Goal: Task Accomplishment & Management: Manage account settings

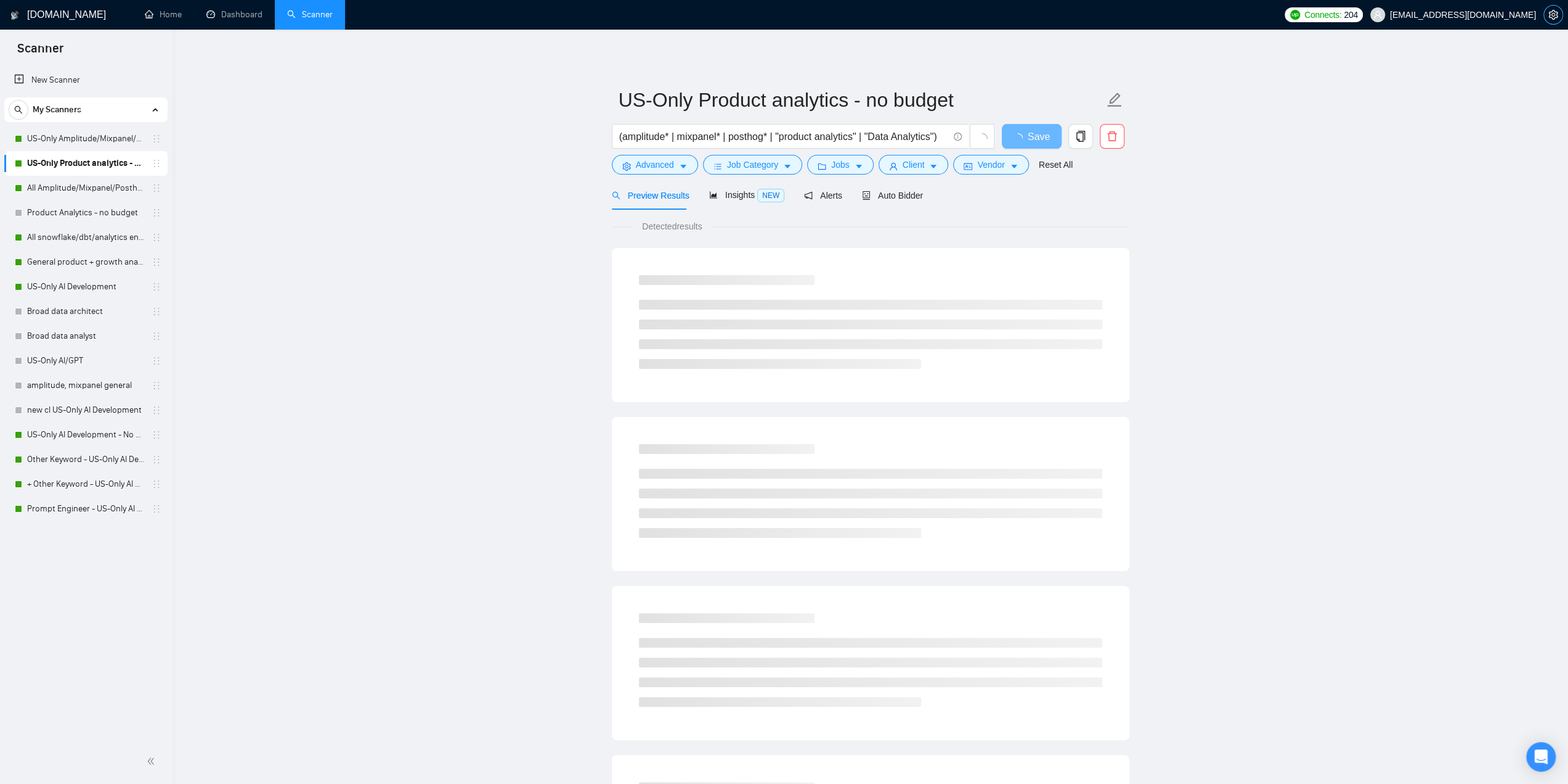
click at [1549, 13] on icon "setting" at bounding box center [1553, 15] width 10 height 10
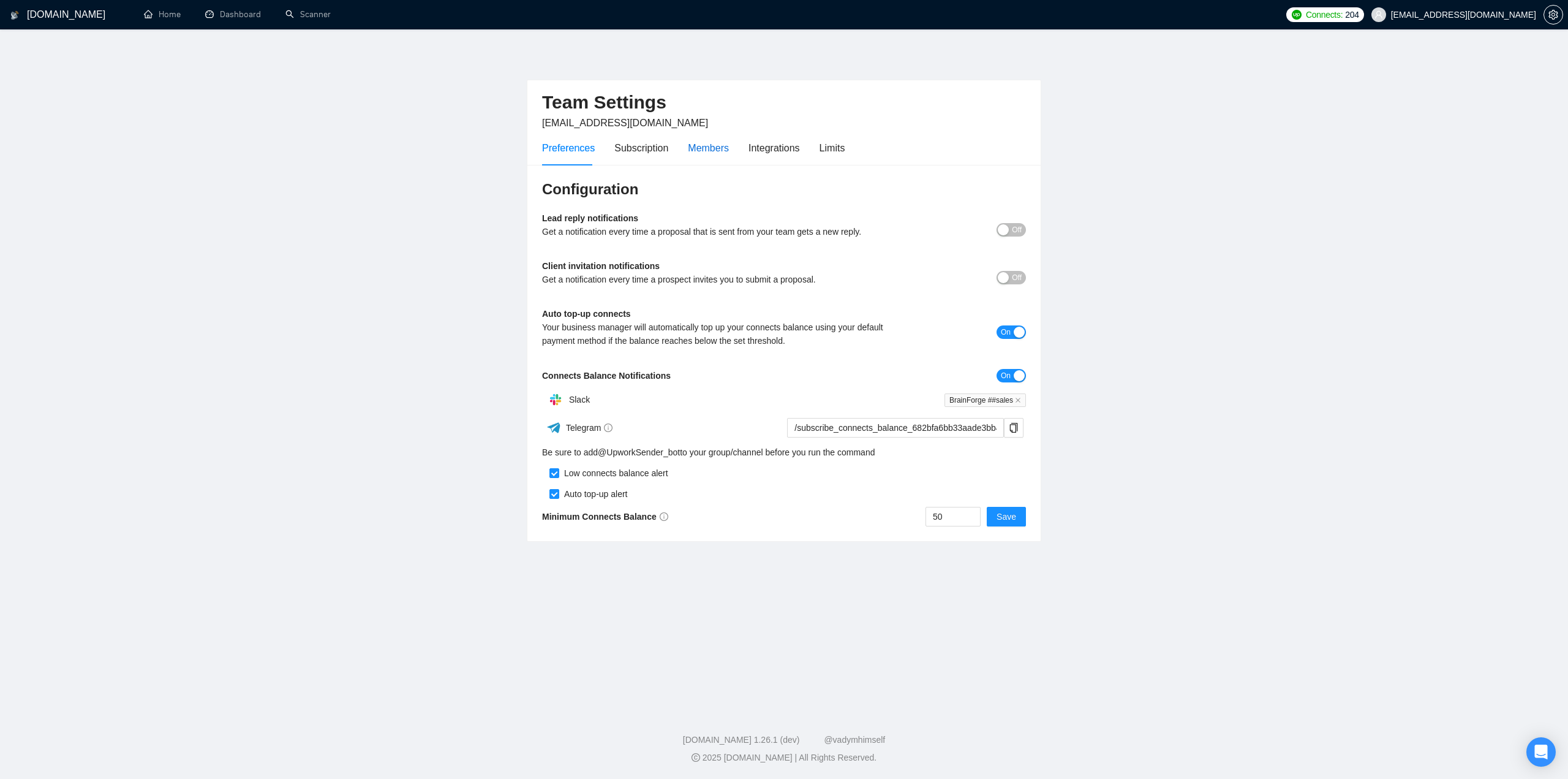
click at [707, 145] on div "Members" at bounding box center [708, 148] width 41 height 15
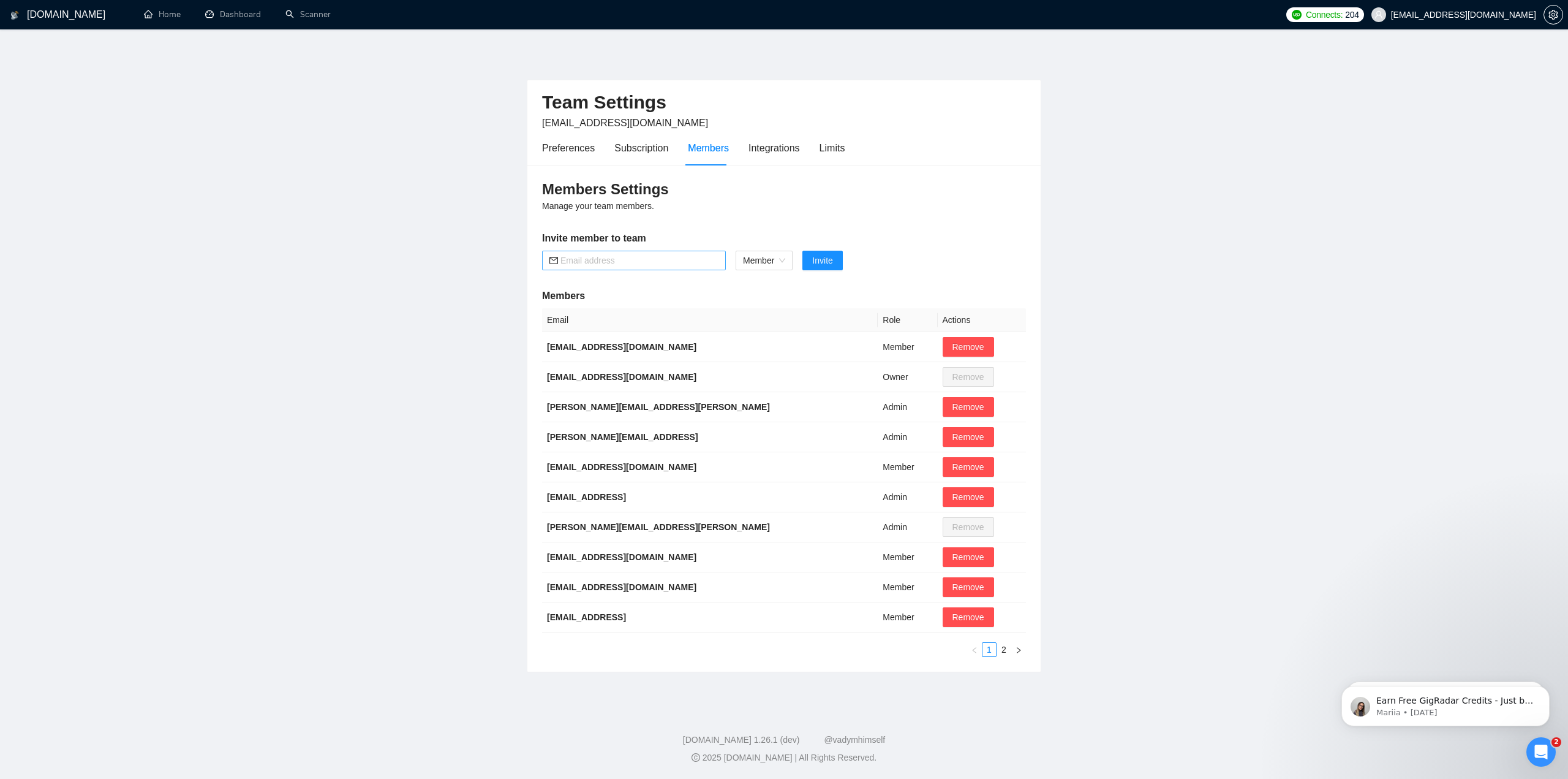
click at [631, 259] on input "text" at bounding box center [639, 260] width 158 height 14
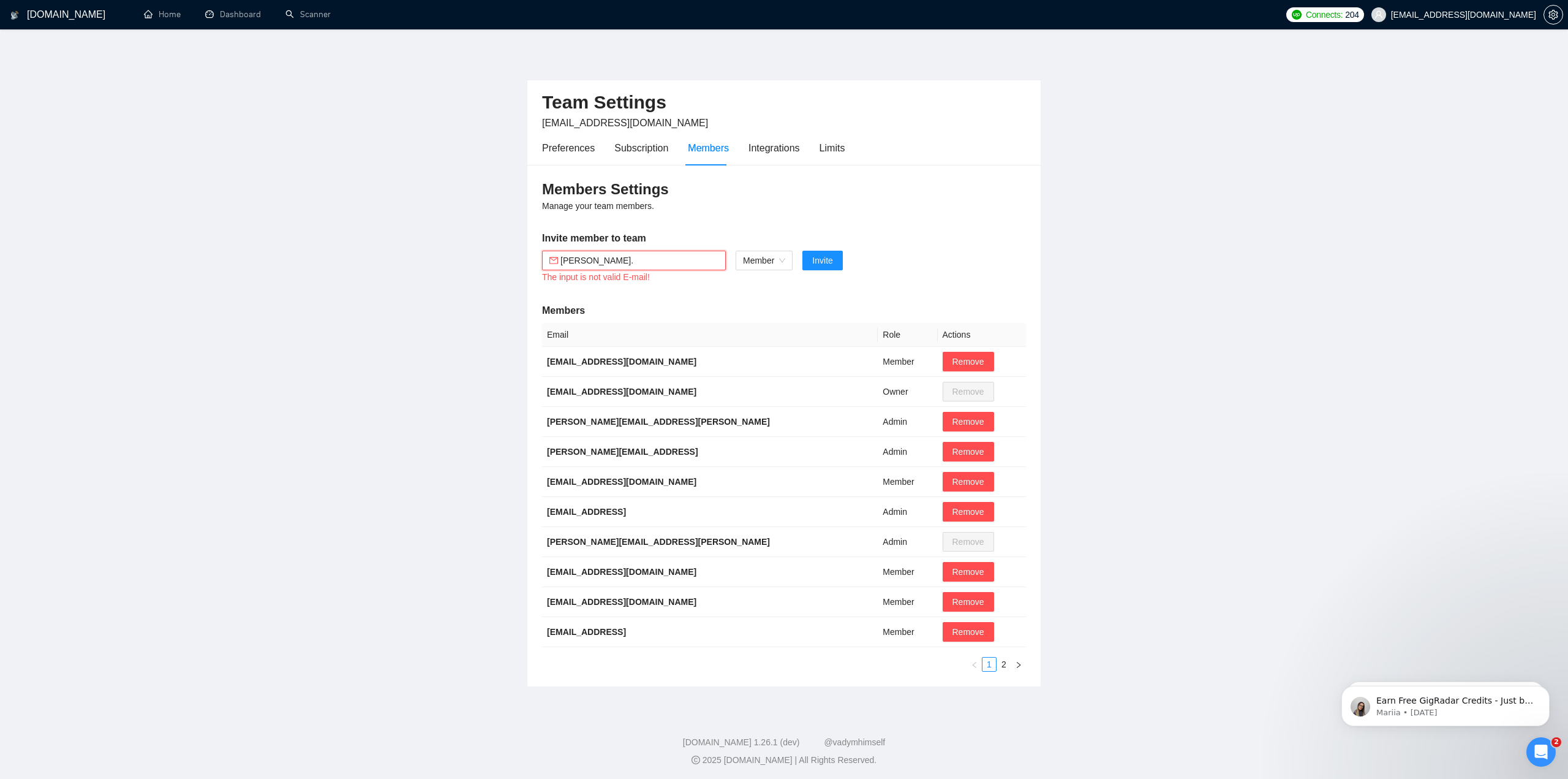
click at [610, 260] on input "[PERSON_NAME]." at bounding box center [639, 260] width 158 height 14
paste input "[PERSON_NAME][EMAIL_ADDRESS]"
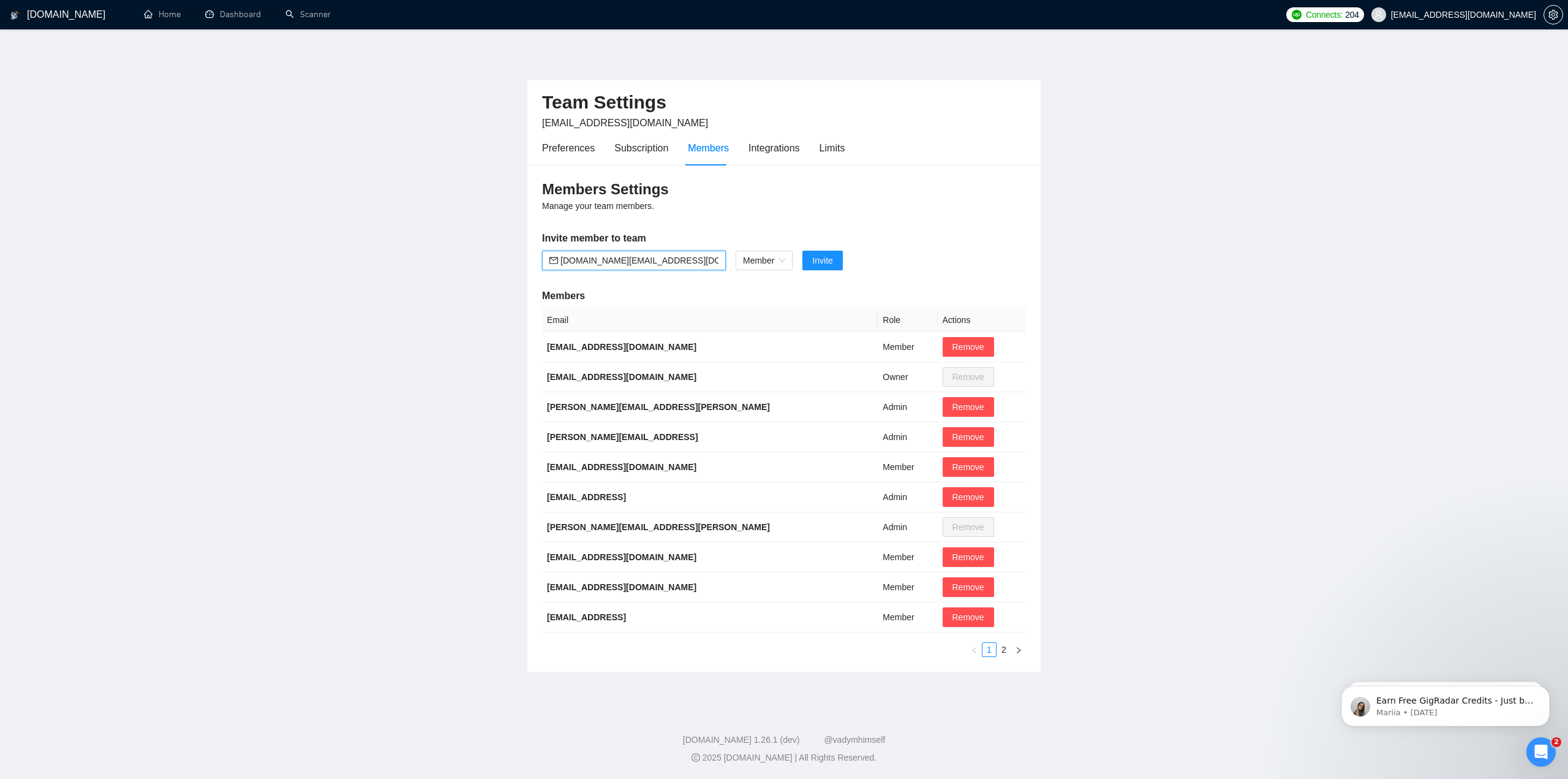
type input "[DOMAIN_NAME][EMAIL_ADDRESS][DOMAIN_NAME]"
click at [723, 227] on div "Members Settings Manage your team members. Invite member to team [DOMAIN_NAME][…" at bounding box center [784, 418] width 513 height 507
click at [758, 255] on span "Member" at bounding box center [764, 260] width 43 height 18
click at [768, 287] on div "Admin" at bounding box center [764, 284] width 43 height 14
click at [822, 263] on span "Invite" at bounding box center [815, 260] width 20 height 14
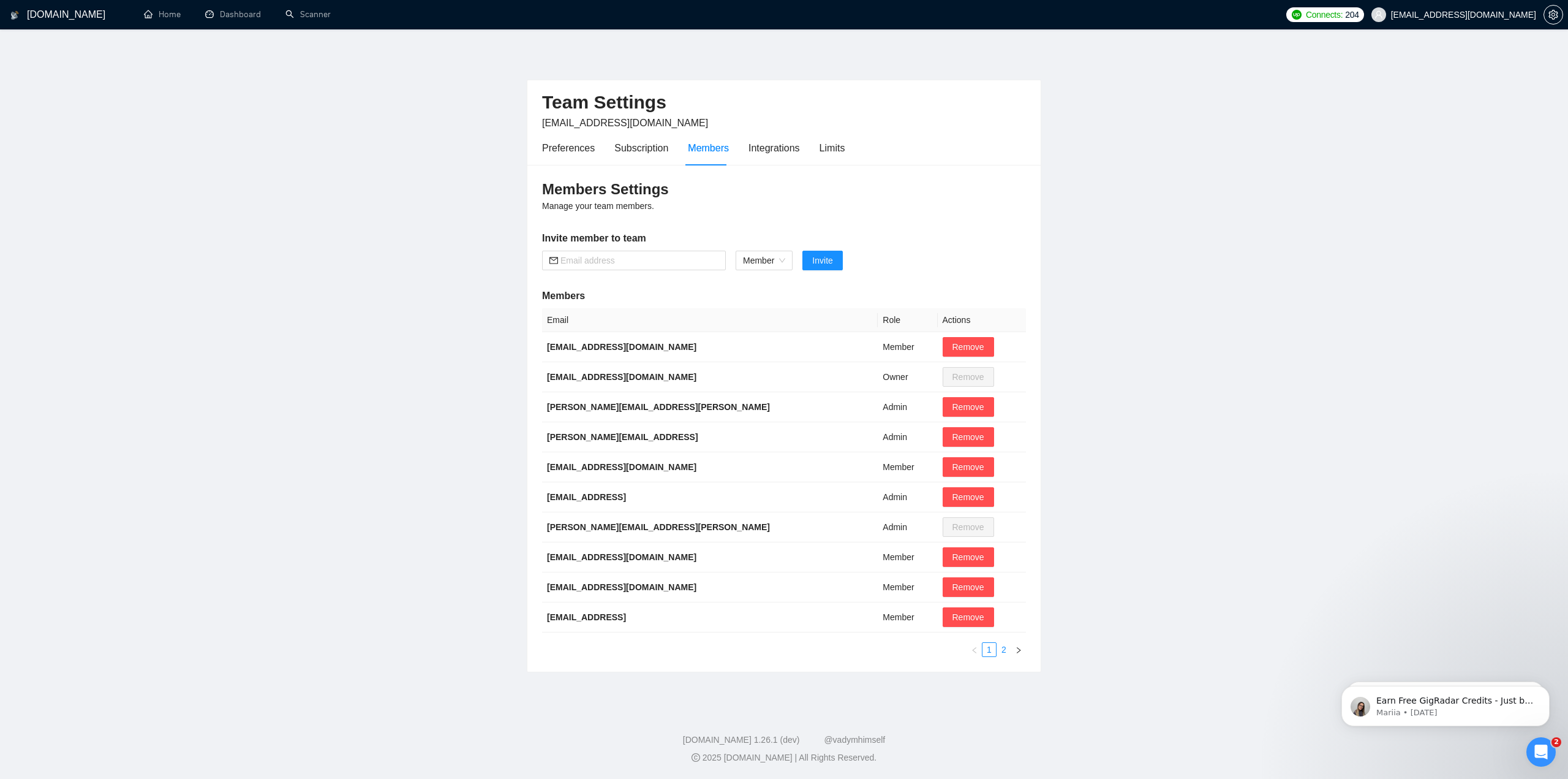
click at [1000, 650] on link "2" at bounding box center [1004, 649] width 14 height 14
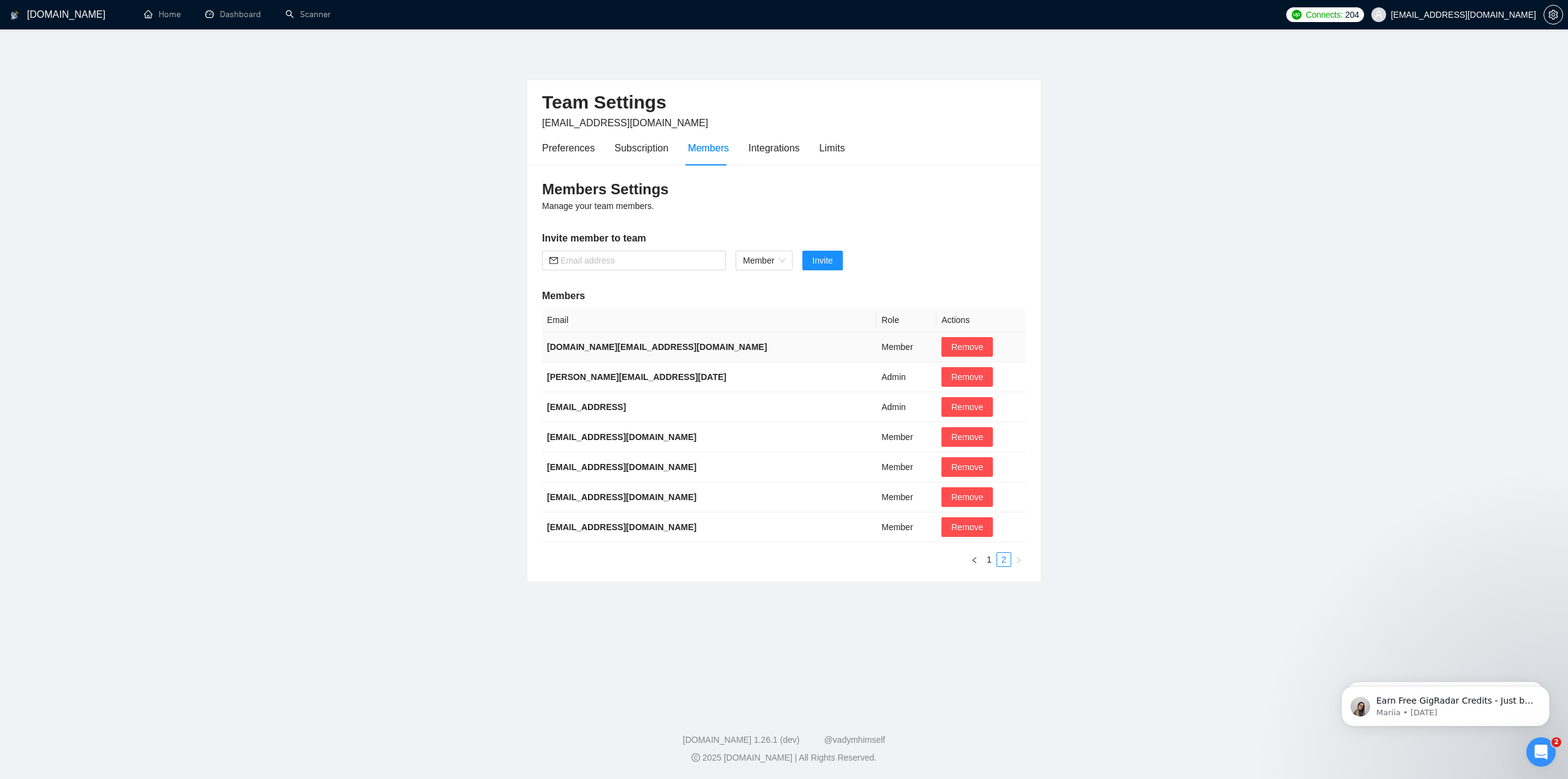
click at [877, 350] on td "Member" at bounding box center [906, 346] width 60 height 30
click at [877, 346] on td "Member" at bounding box center [906, 346] width 60 height 30
click at [877, 348] on td "Member" at bounding box center [906, 346] width 60 height 30
click at [877, 349] on td "Member" at bounding box center [906, 346] width 60 height 30
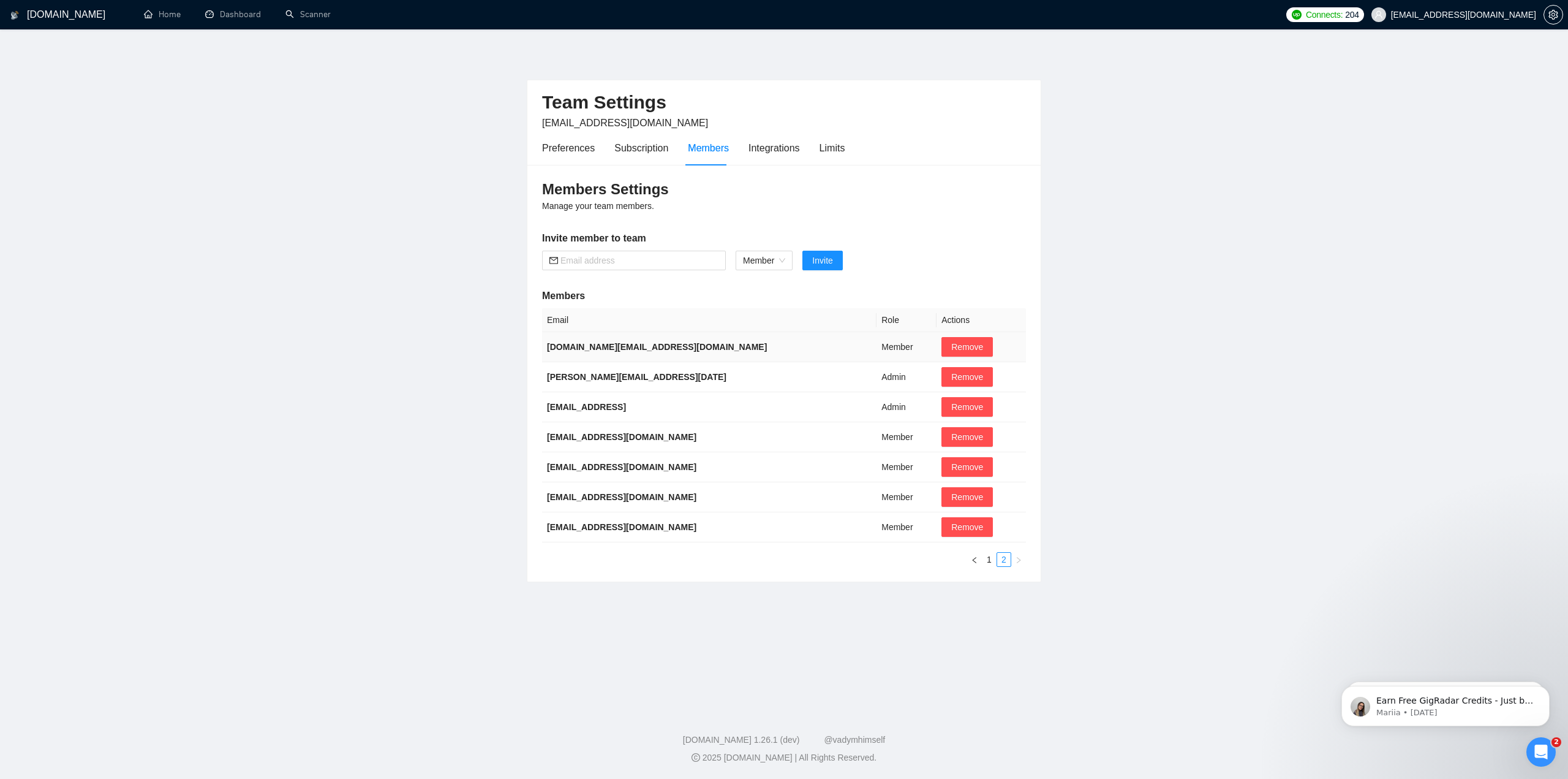
drag, startPoint x: 750, startPoint y: 348, endPoint x: 638, endPoint y: 345, distance: 112.0
click at [747, 349] on td "[DOMAIN_NAME][EMAIL_ADDRESS][DOMAIN_NAME]" at bounding box center [709, 346] width 335 height 30
click at [616, 345] on b "[DOMAIN_NAME][EMAIL_ADDRESS][DOMAIN_NAME]" at bounding box center [657, 347] width 220 height 10
click at [877, 349] on td "Member" at bounding box center [906, 346] width 60 height 30
click at [877, 348] on td "Member" at bounding box center [906, 346] width 60 height 30
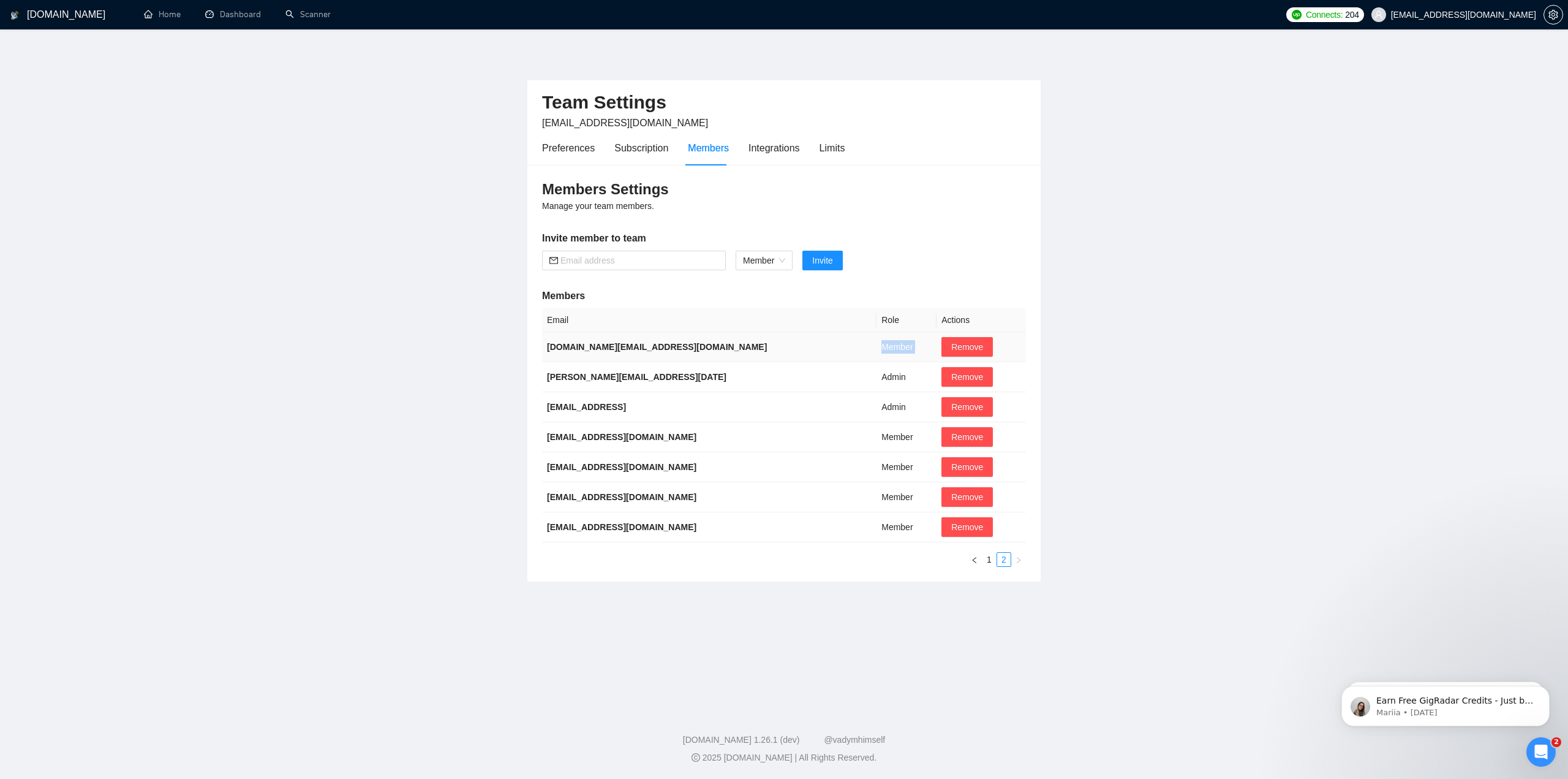
click at [877, 348] on td "Member" at bounding box center [906, 346] width 60 height 30
click at [301, 307] on main "Team Settings [EMAIL_ADDRESS][DOMAIN_NAME] Preferences Subscription Members Int…" at bounding box center [784, 366] width 1529 height 635
click at [877, 349] on td "Member" at bounding box center [906, 346] width 60 height 30
drag, startPoint x: 855, startPoint y: 349, endPoint x: 845, endPoint y: 345, distance: 10.8
click at [877, 349] on td "Member" at bounding box center [906, 346] width 60 height 30
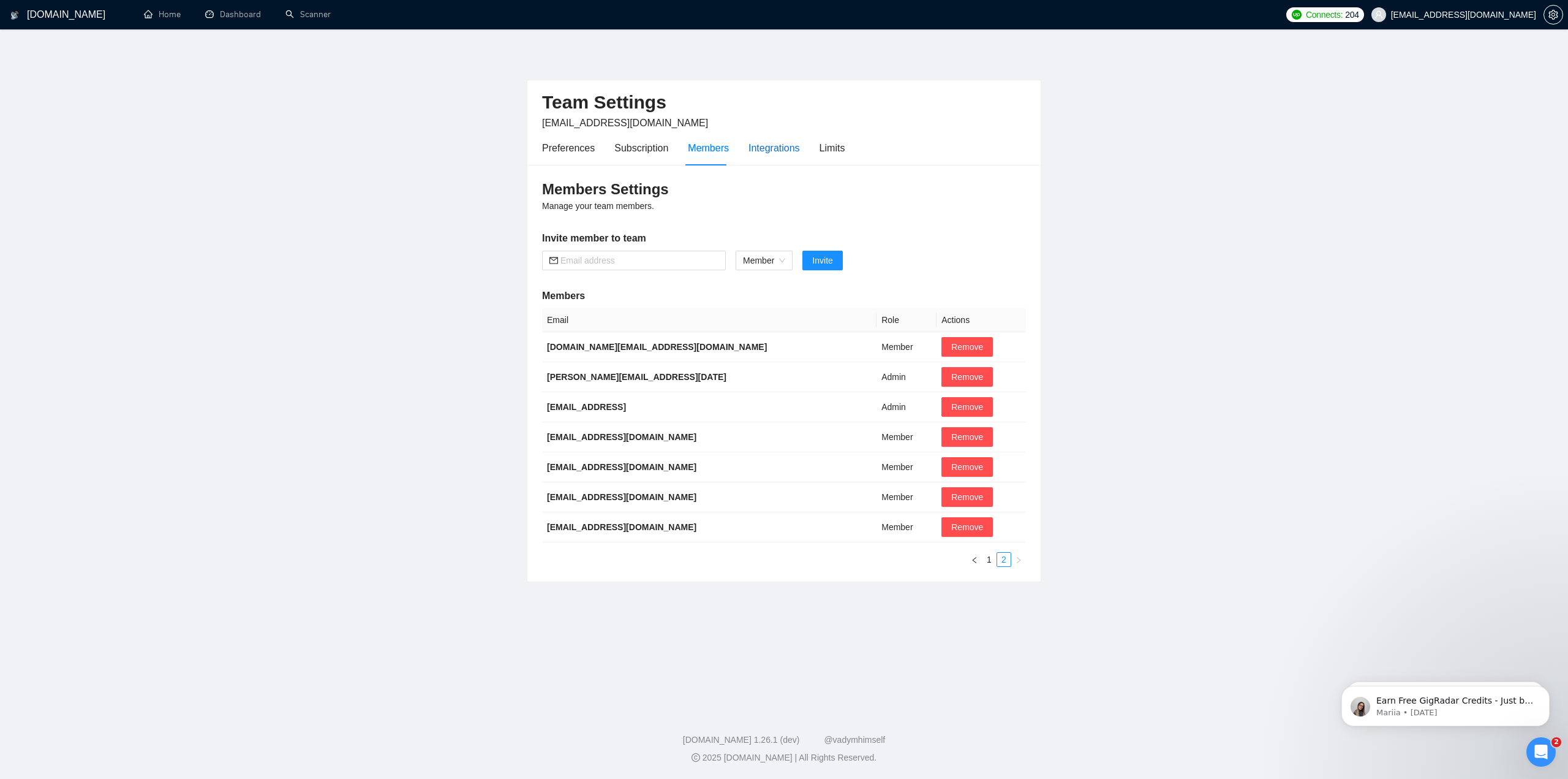
click at [785, 148] on div "Integrations" at bounding box center [774, 148] width 51 height 15
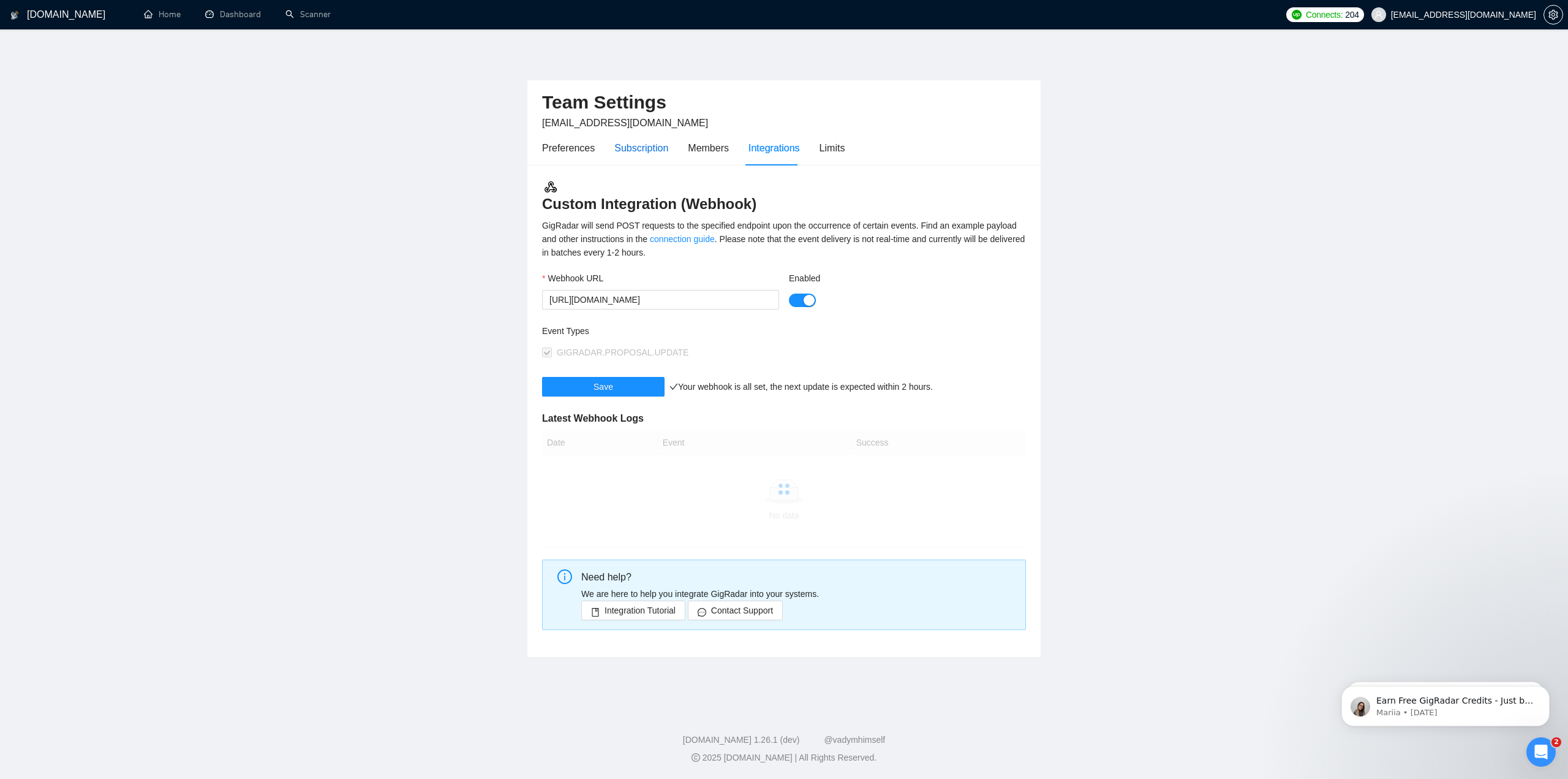
click at [665, 153] on div "Subscription" at bounding box center [641, 148] width 54 height 15
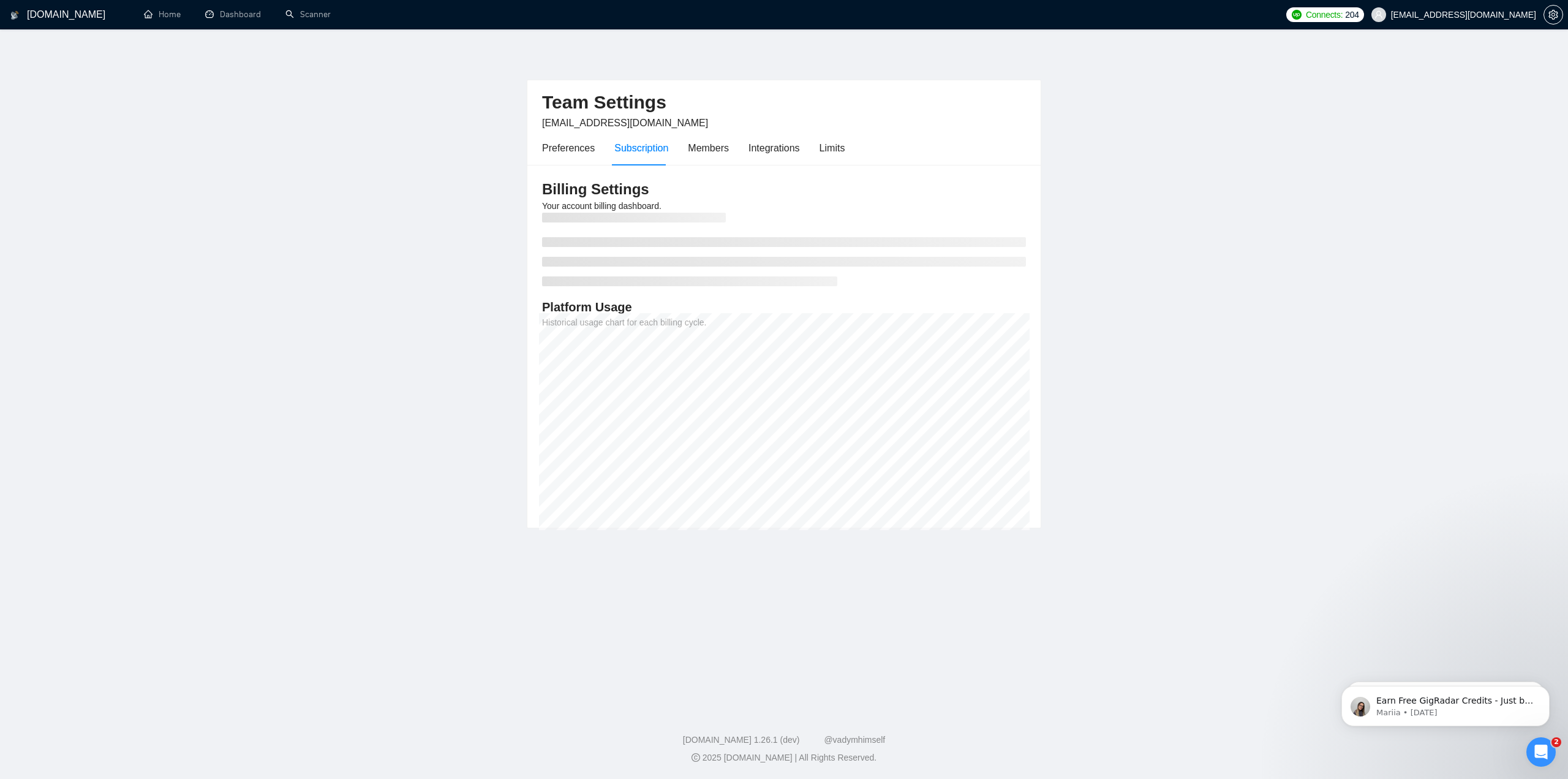
click at [658, 153] on div "Subscription" at bounding box center [641, 148] width 54 height 15
click at [637, 157] on div "Subscription" at bounding box center [641, 147] width 54 height 35
click at [641, 153] on div "Subscription" at bounding box center [641, 148] width 54 height 15
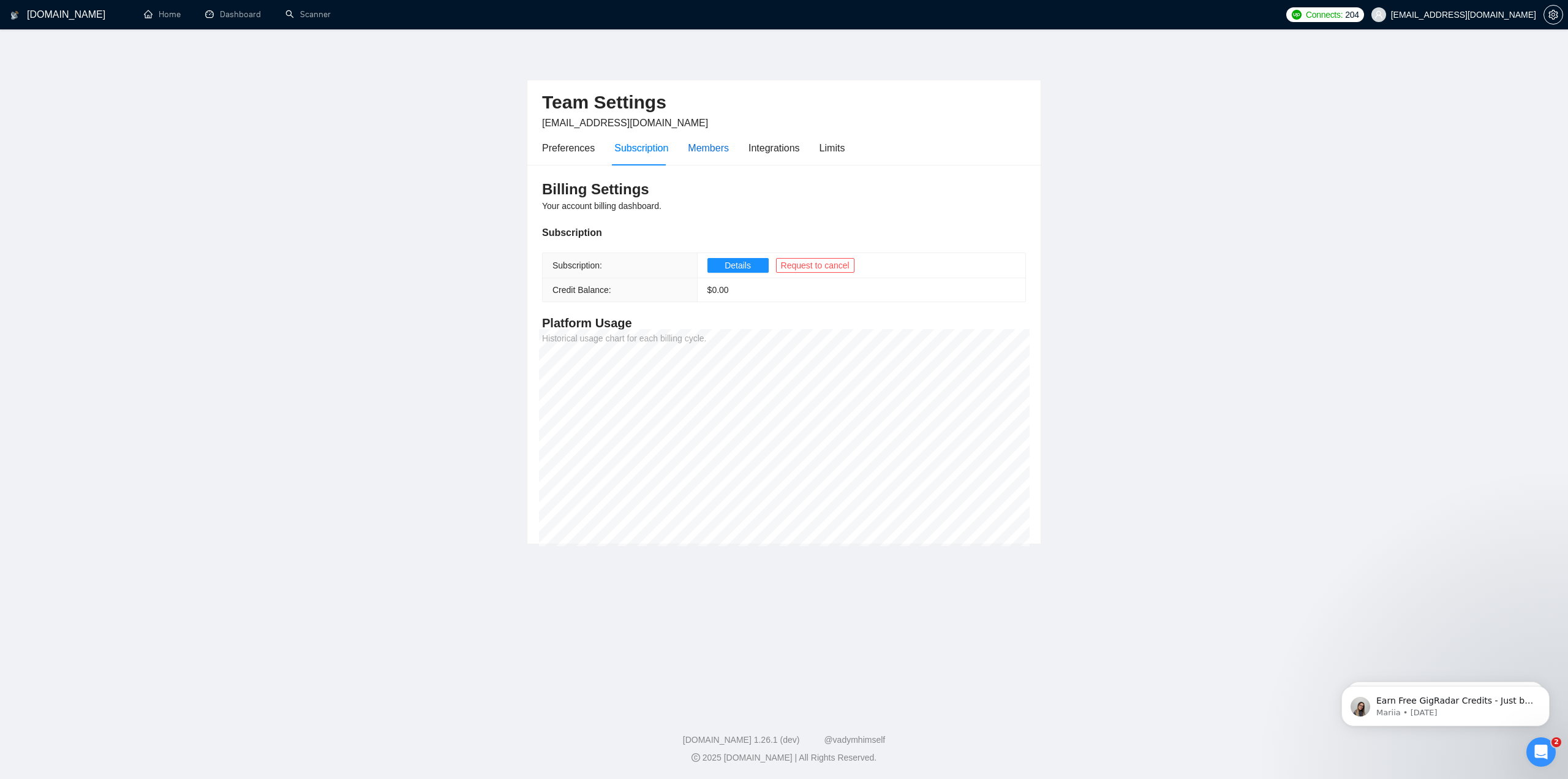
click at [702, 154] on div "Members" at bounding box center [708, 148] width 41 height 15
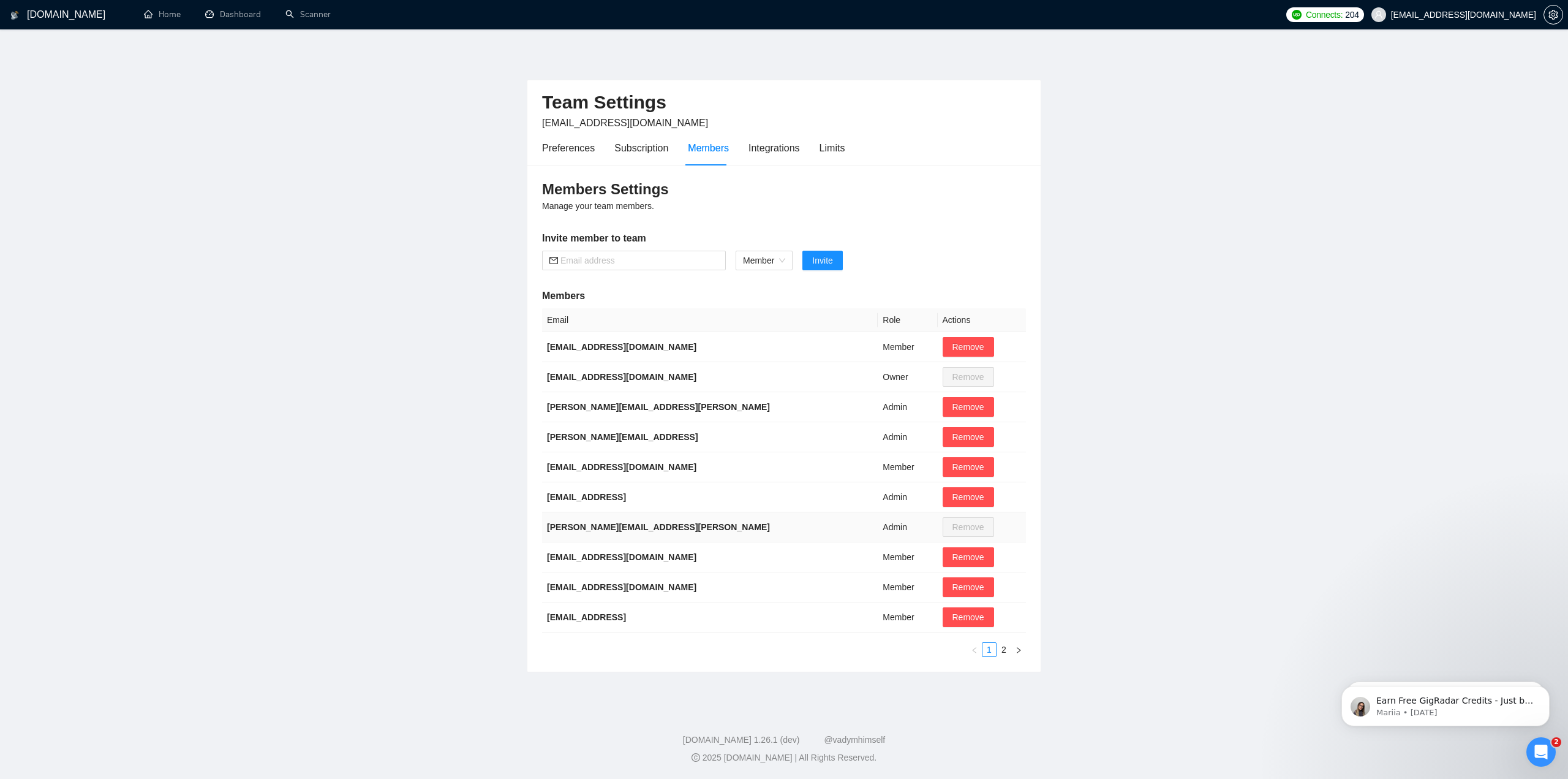
click at [878, 526] on td "Admin" at bounding box center [907, 527] width 59 height 30
click at [625, 416] on td "[PERSON_NAME][EMAIL_ADDRESS][PERSON_NAME]" at bounding box center [710, 406] width 336 height 30
click at [1006, 649] on link "2" at bounding box center [1004, 649] width 14 height 14
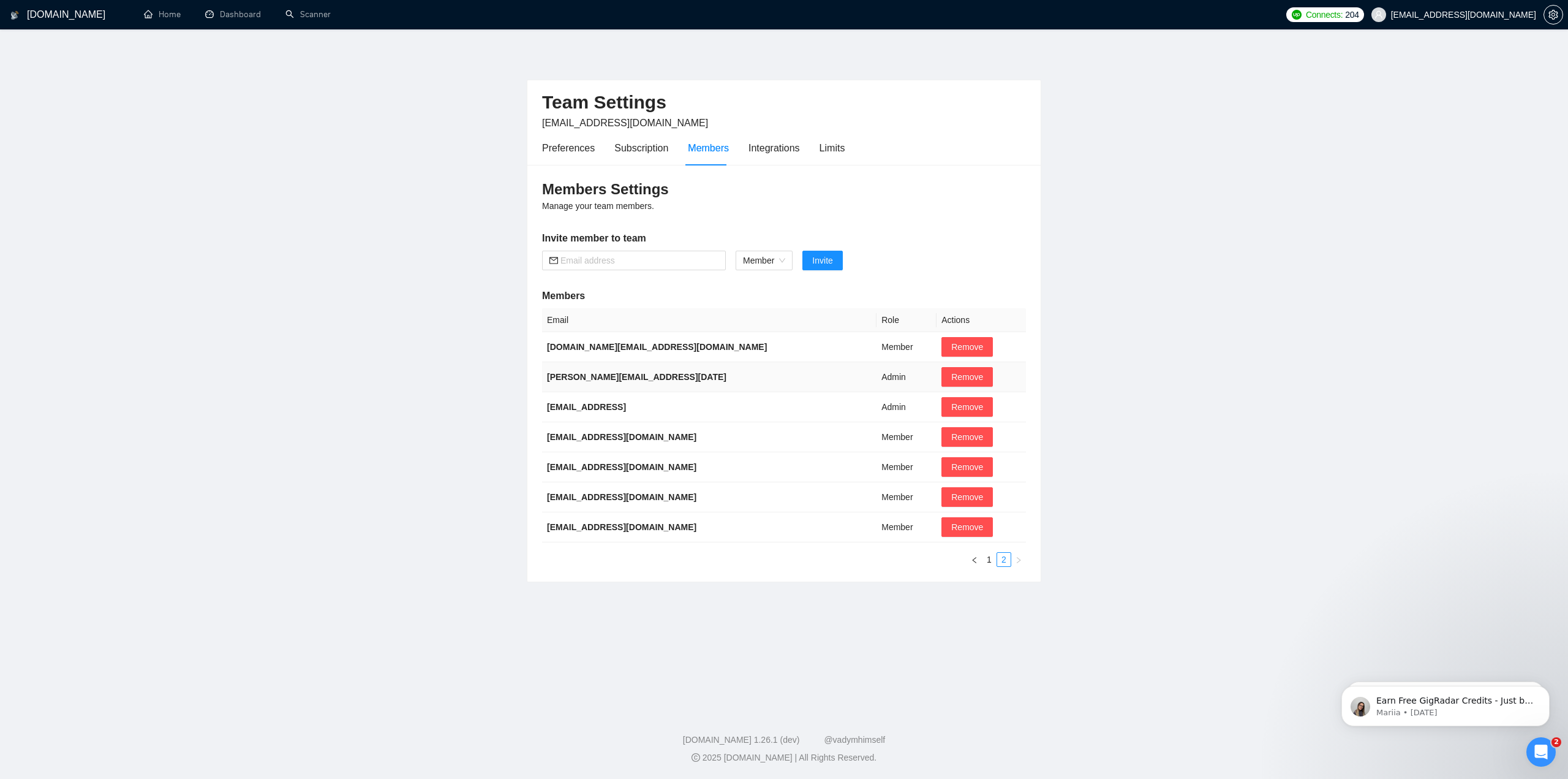
click at [877, 377] on td "Admin" at bounding box center [906, 377] width 60 height 30
click at [877, 376] on td "Admin" at bounding box center [906, 377] width 60 height 30
click at [877, 408] on td "Admin" at bounding box center [906, 406] width 60 height 30
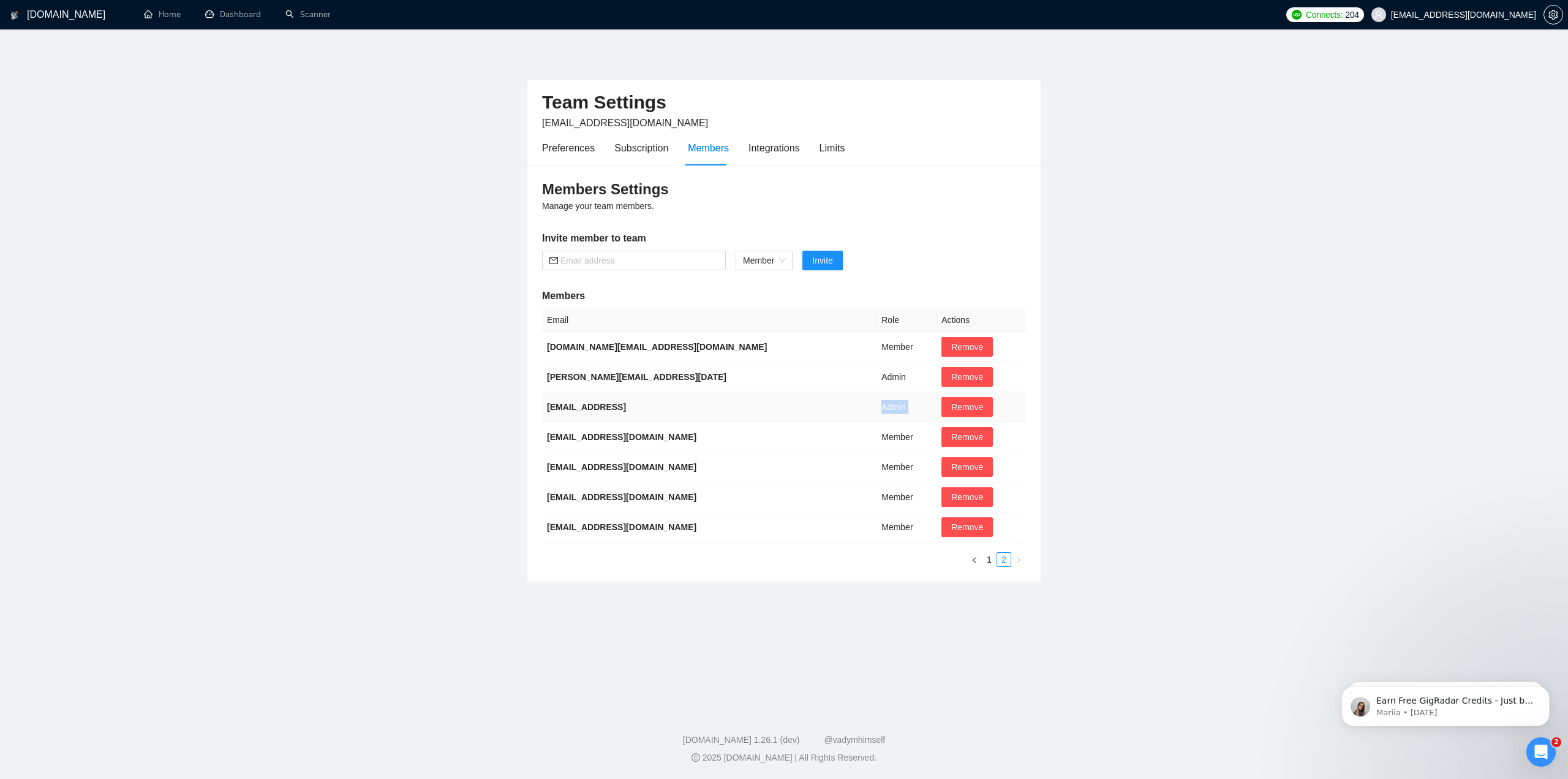
click at [877, 408] on td "Admin" at bounding box center [906, 406] width 60 height 30
